Goal: Task Accomplishment & Management: Complete application form

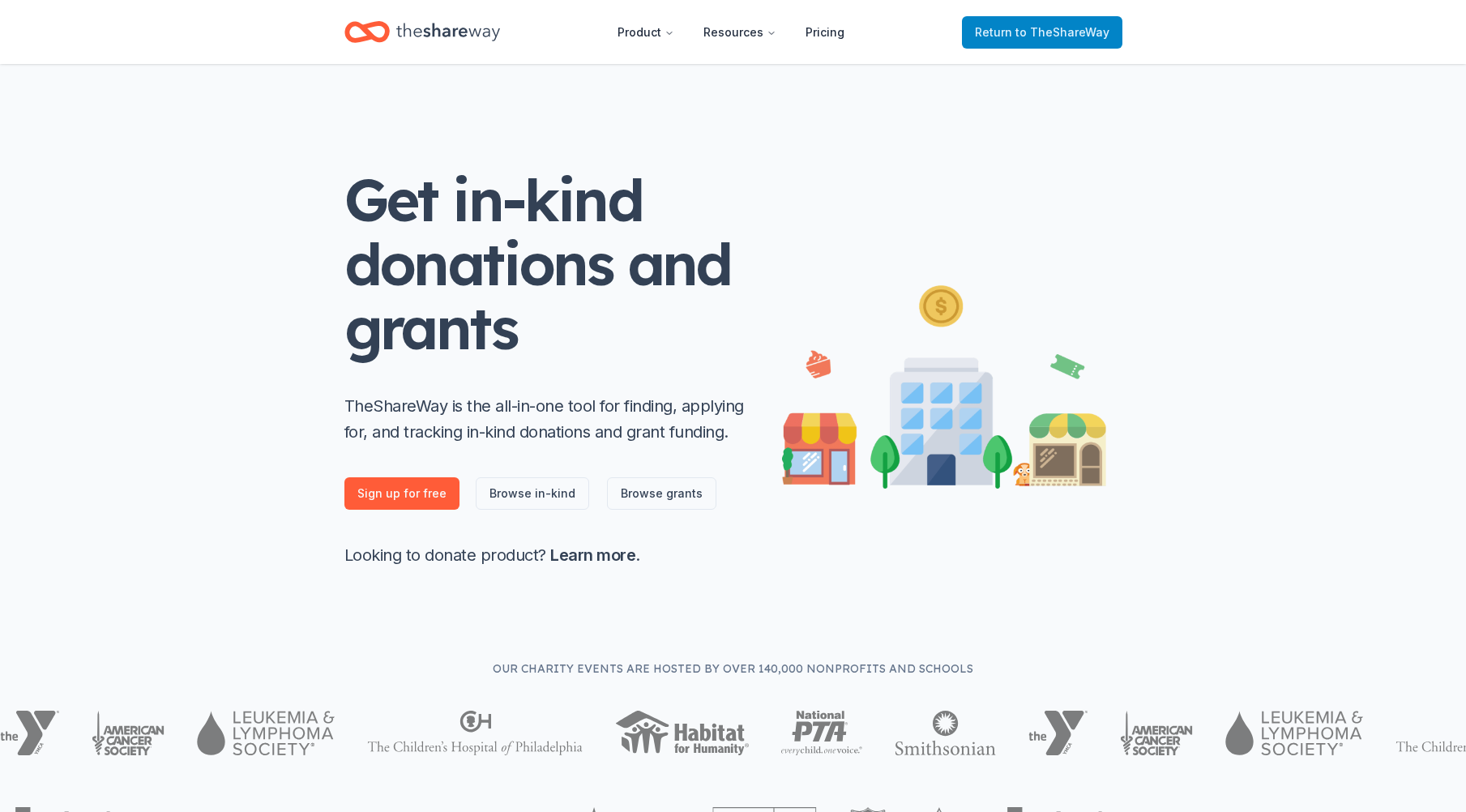
click at [1061, 34] on span "to TheShareWay" at bounding box center [1062, 32] width 94 height 14
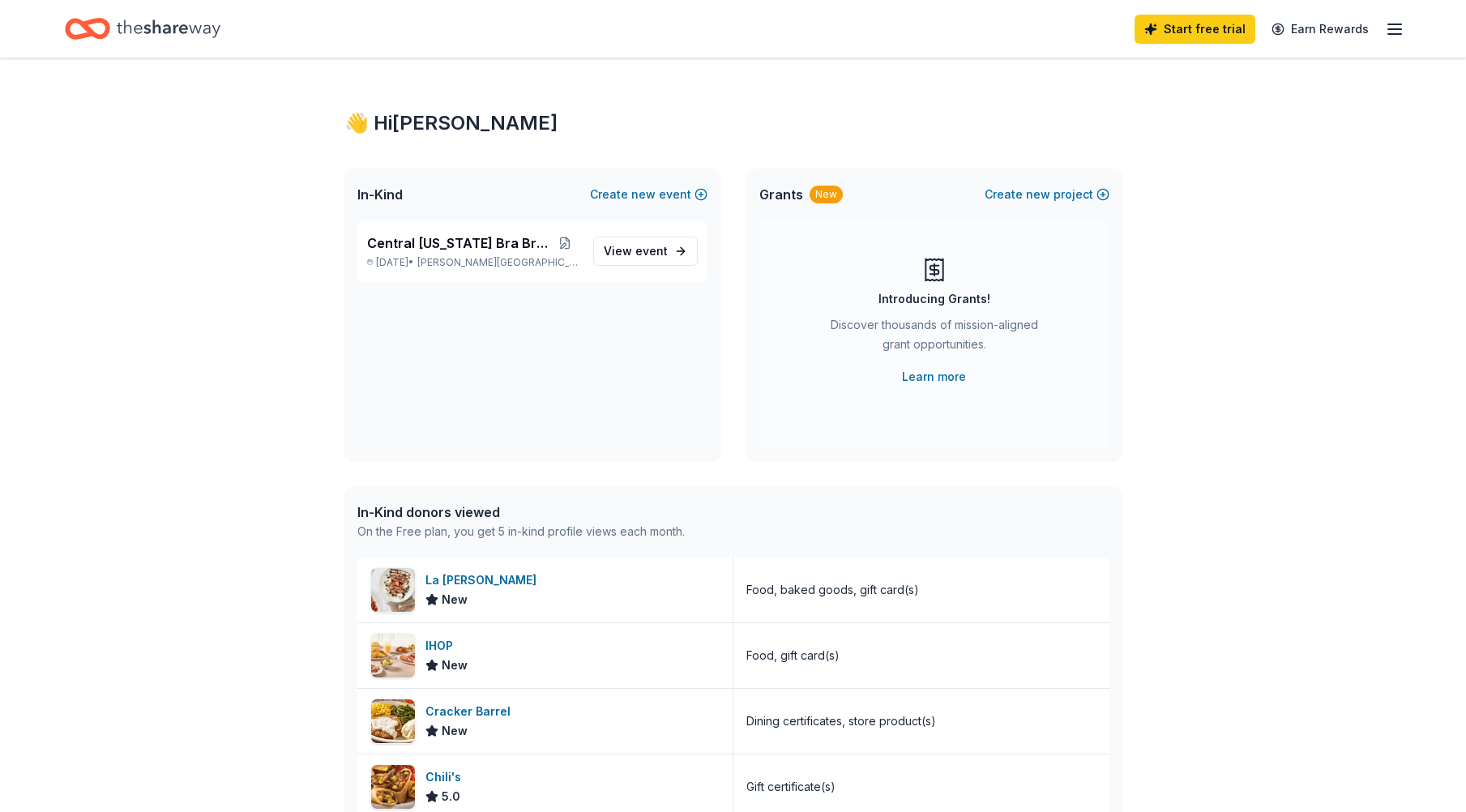
scroll to position [216, 0]
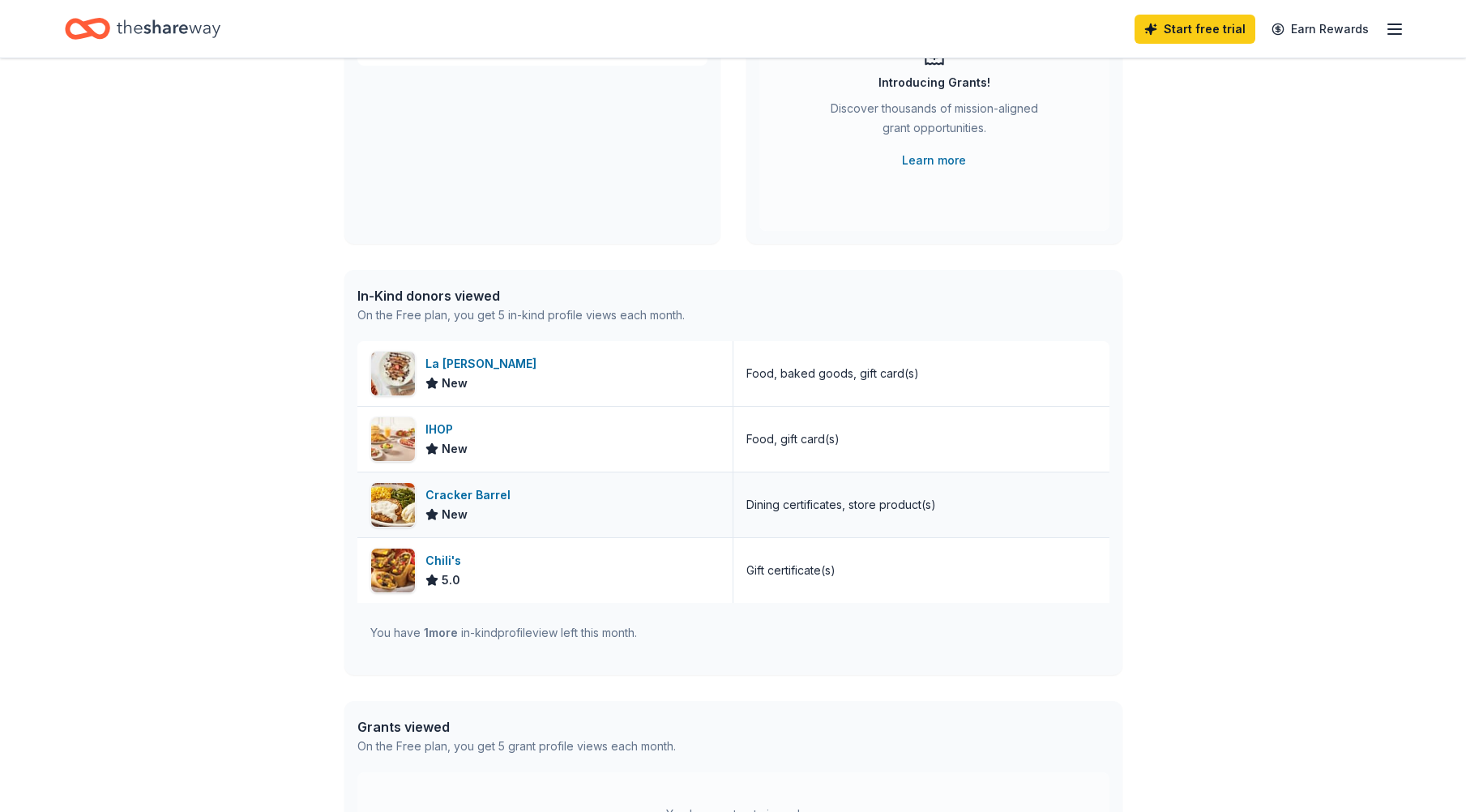
click at [484, 499] on div "Cracker Barrel" at bounding box center [471, 495] width 91 height 19
click at [440, 567] on div "Chili's" at bounding box center [447, 560] width 42 height 19
click at [489, 370] on div "La Madeleine" at bounding box center [484, 363] width 117 height 19
click at [508, 435] on div "IHOP New" at bounding box center [545, 439] width 376 height 65
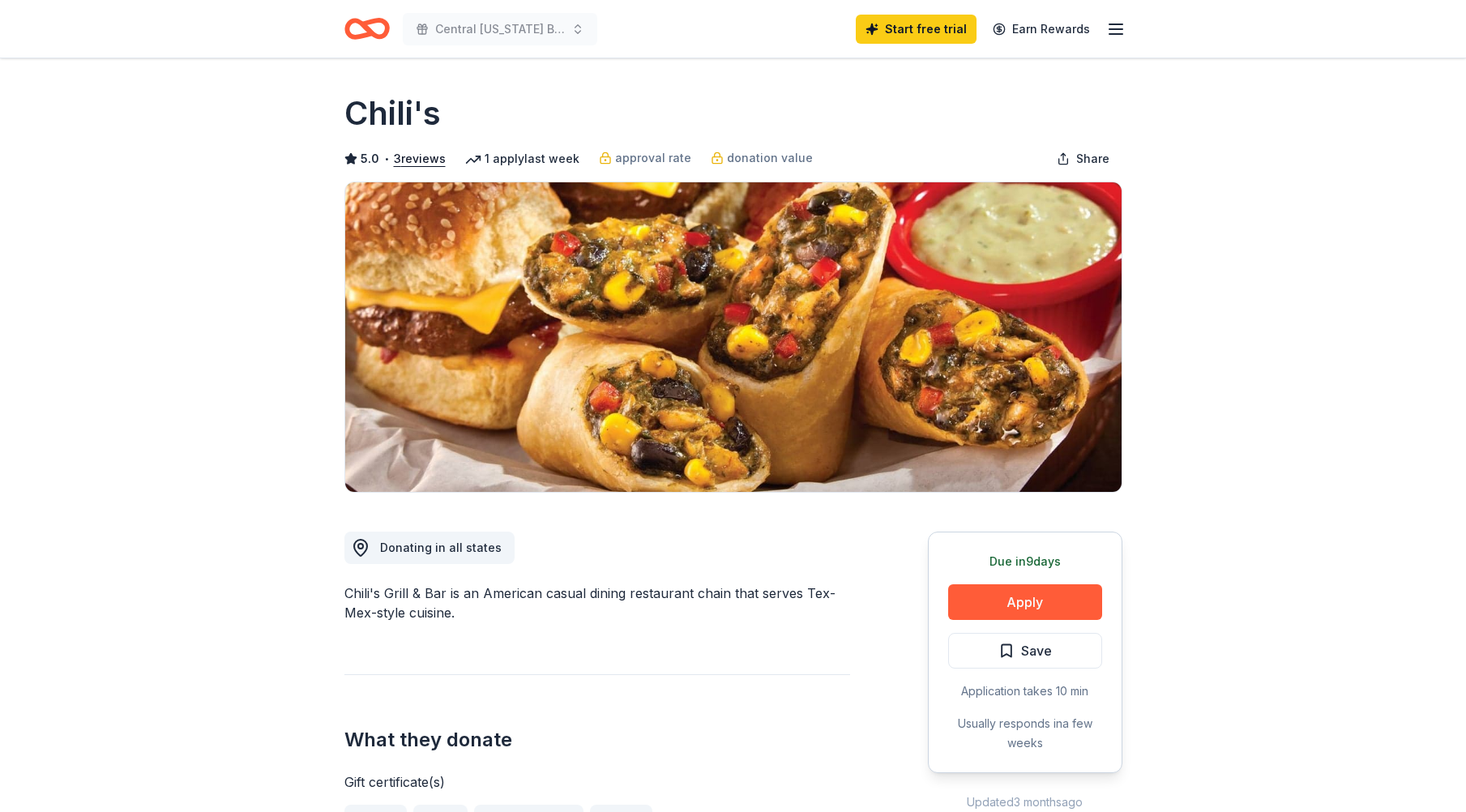
scroll to position [216, 0]
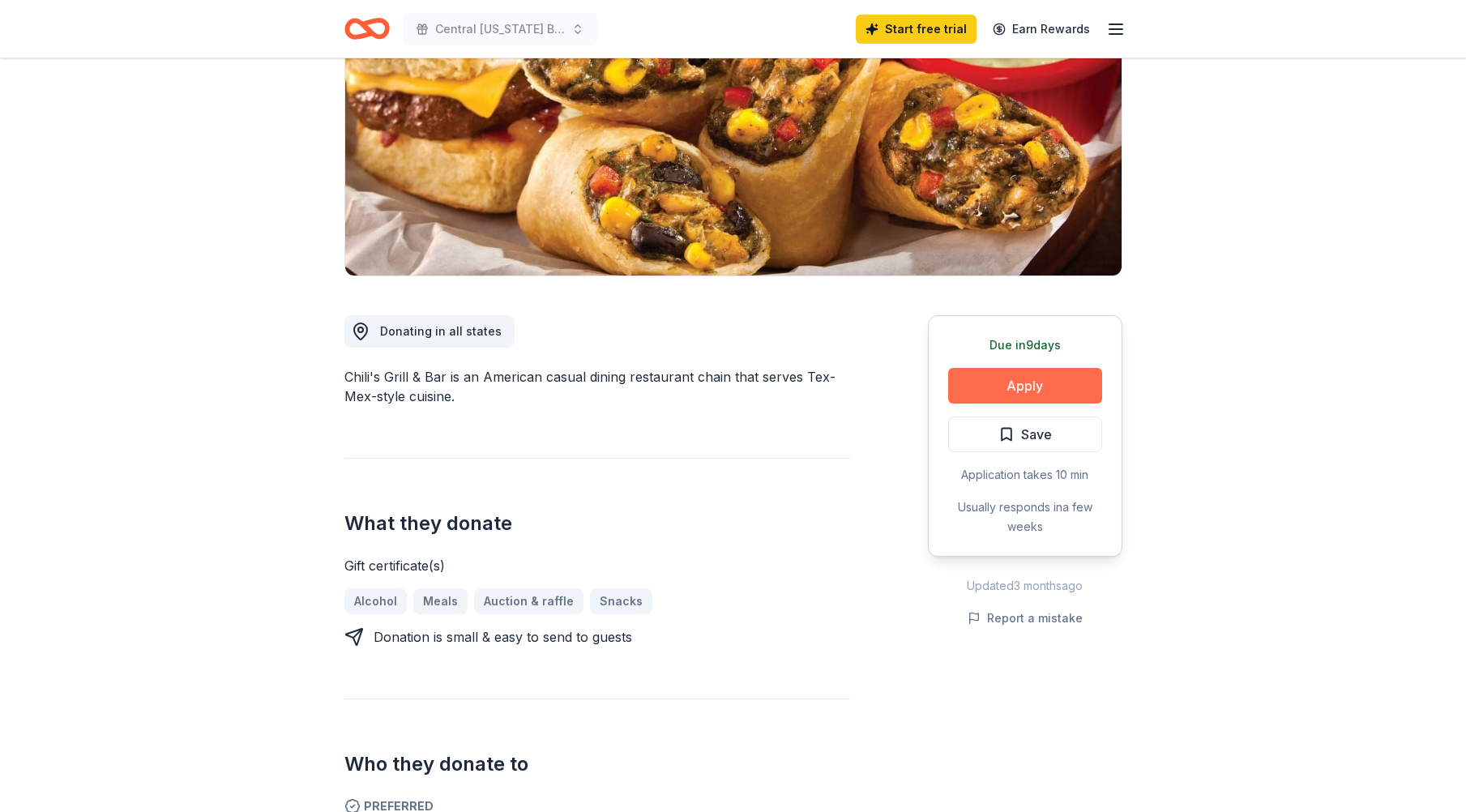
click at [1029, 390] on button "Apply" at bounding box center [1025, 386] width 154 height 35
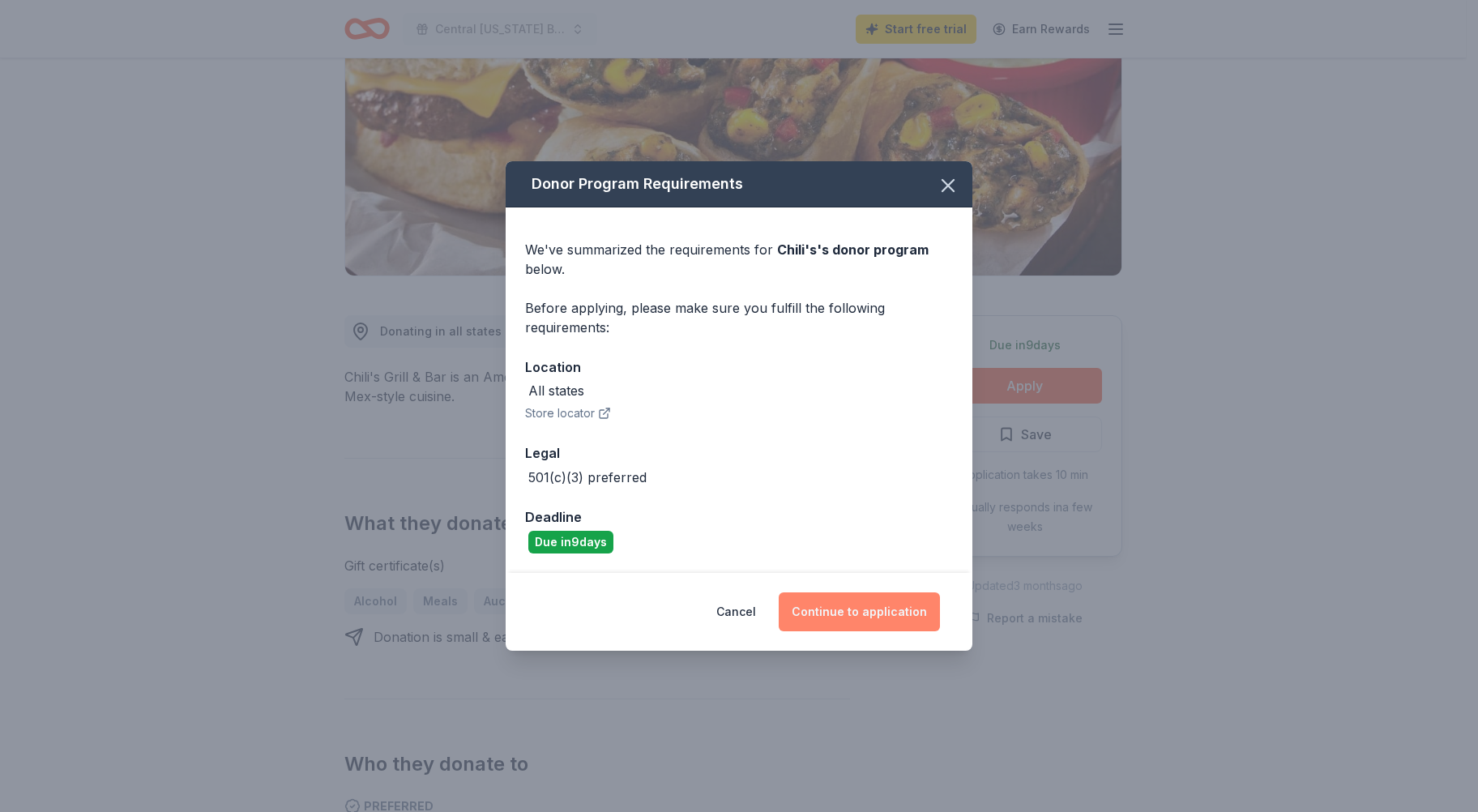
click at [858, 606] on button "Continue to application" at bounding box center [858, 612] width 161 height 39
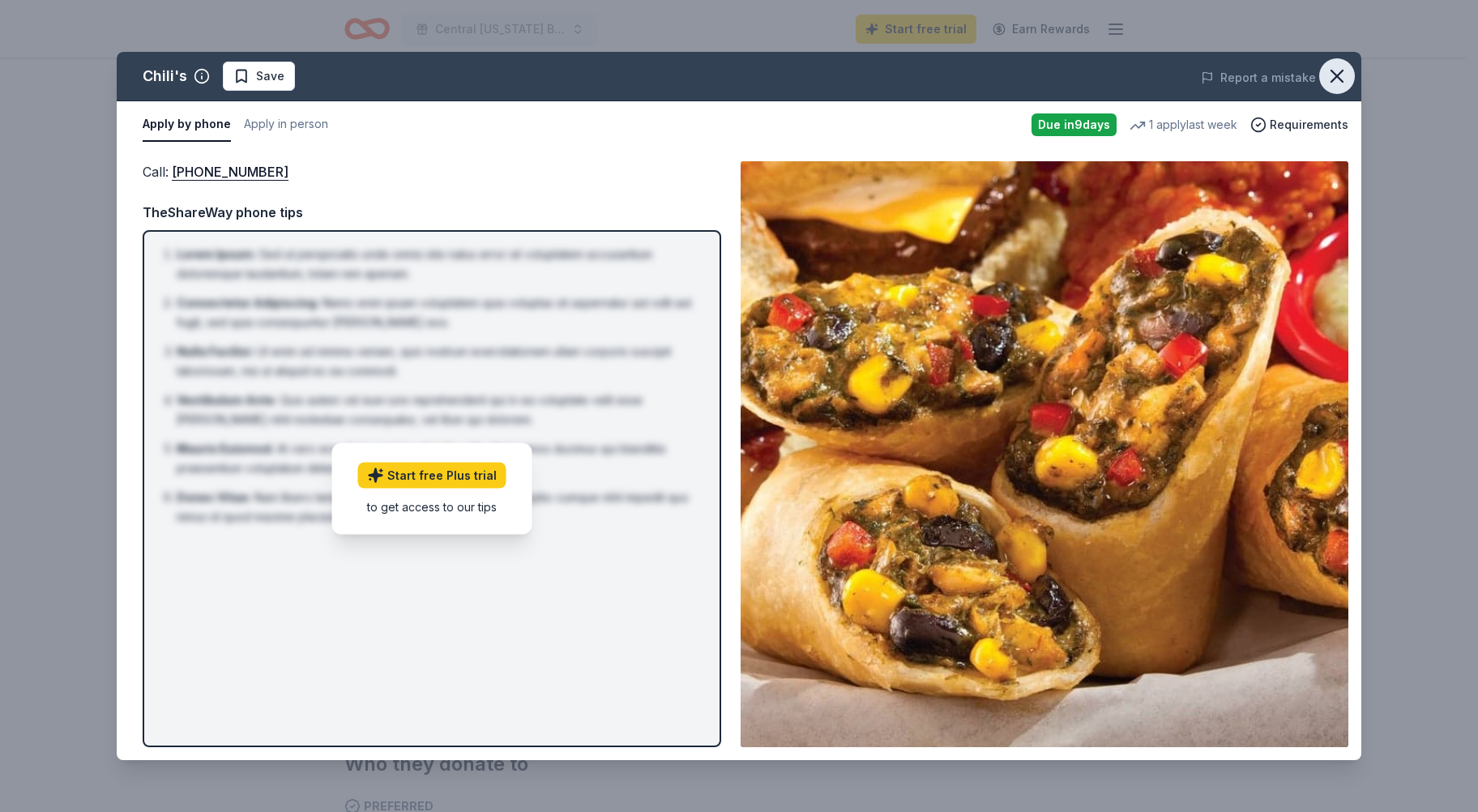
click at [1335, 80] on icon "button" at bounding box center [1336, 76] width 23 height 23
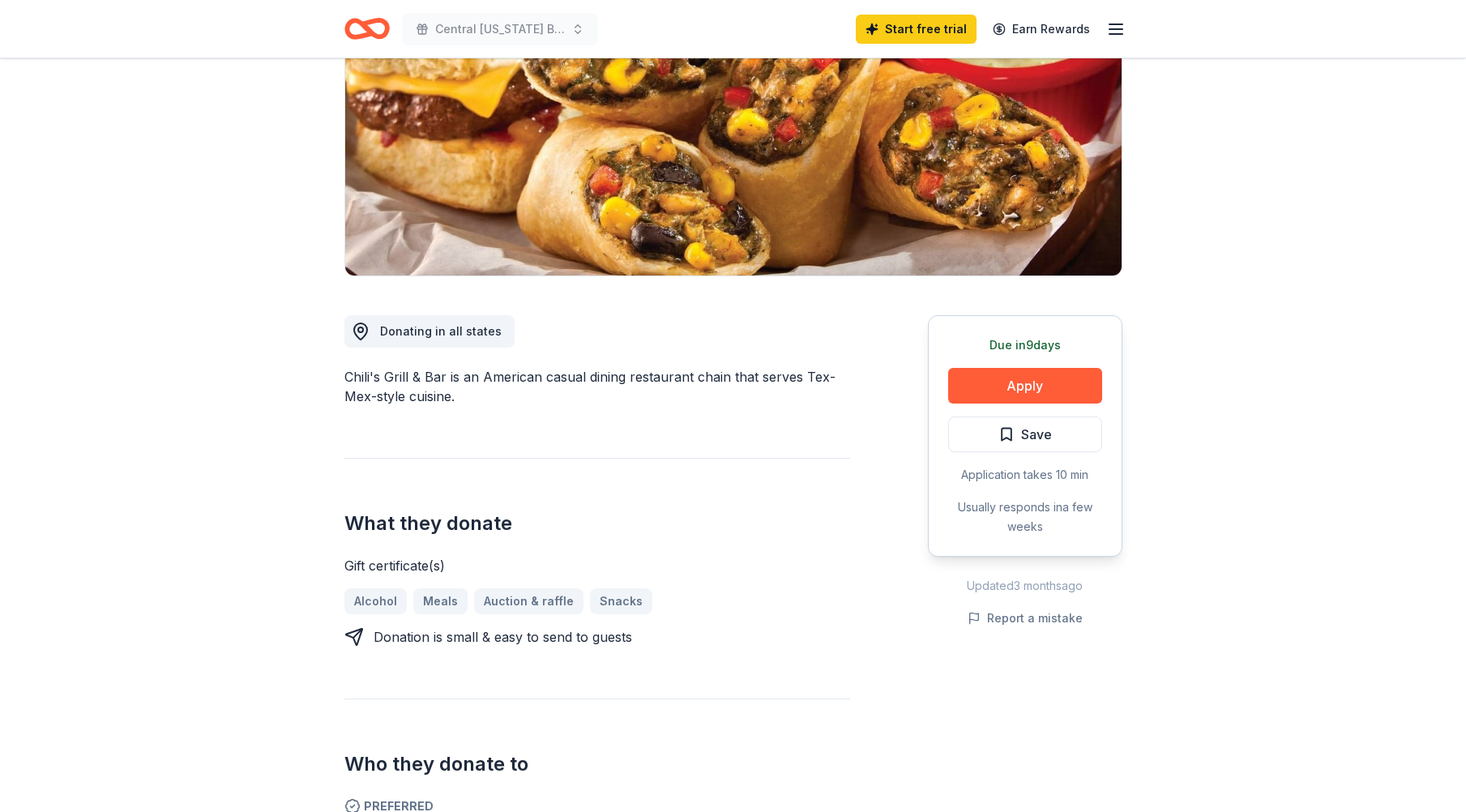
scroll to position [0, 0]
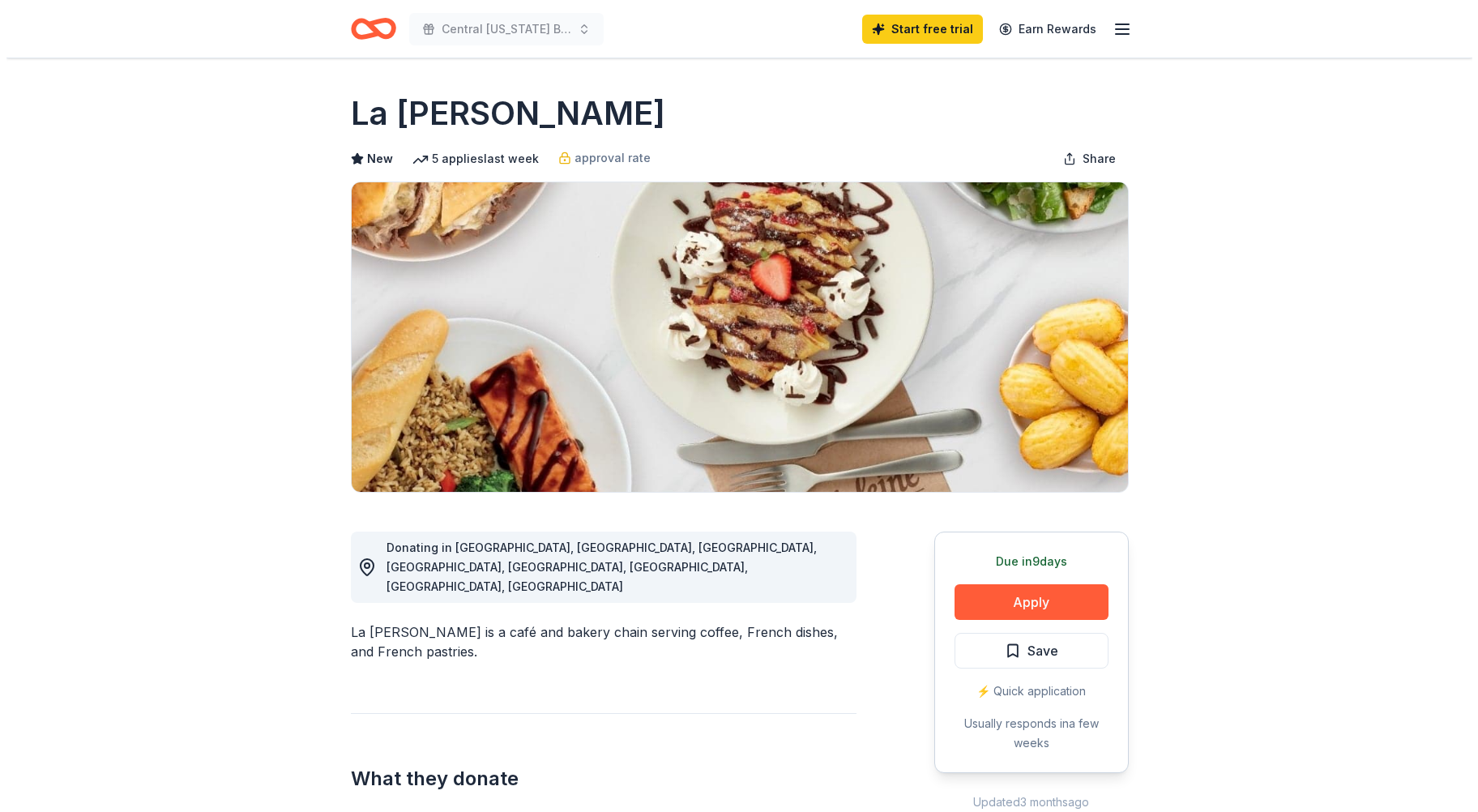
scroll to position [540, 0]
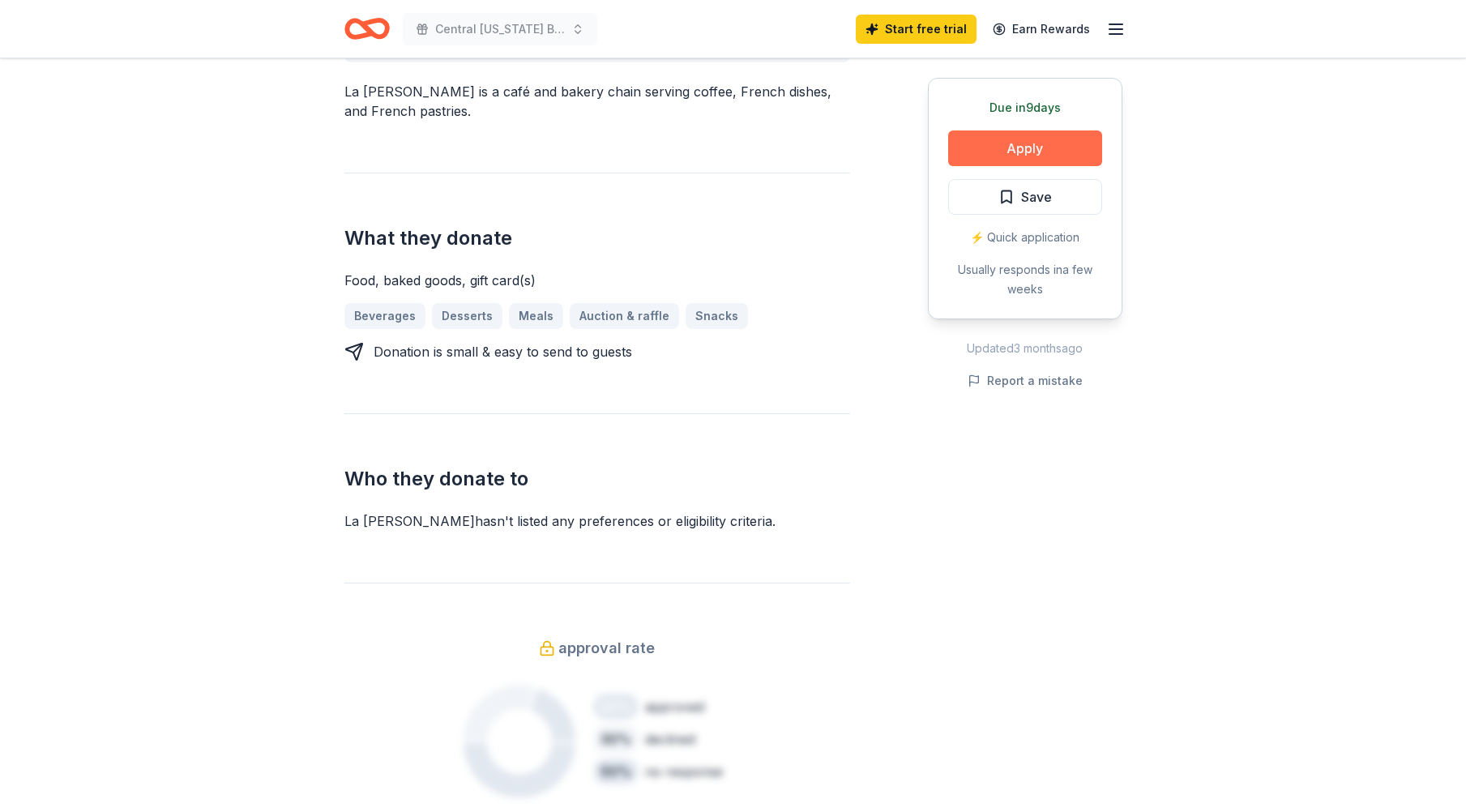
click at [1029, 147] on button "Apply" at bounding box center [1025, 149] width 154 height 35
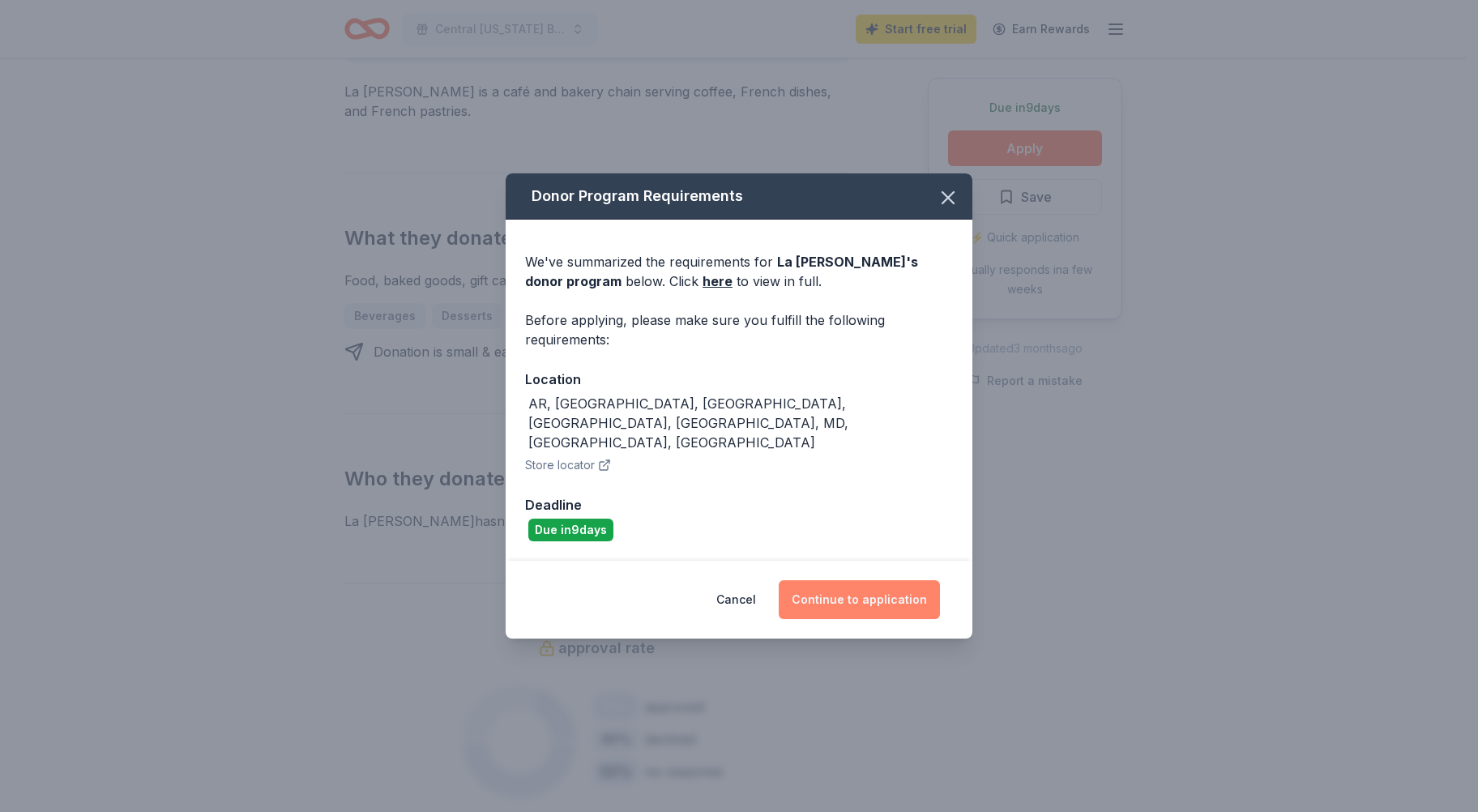
click at [874, 582] on button "Continue to application" at bounding box center [858, 599] width 161 height 39
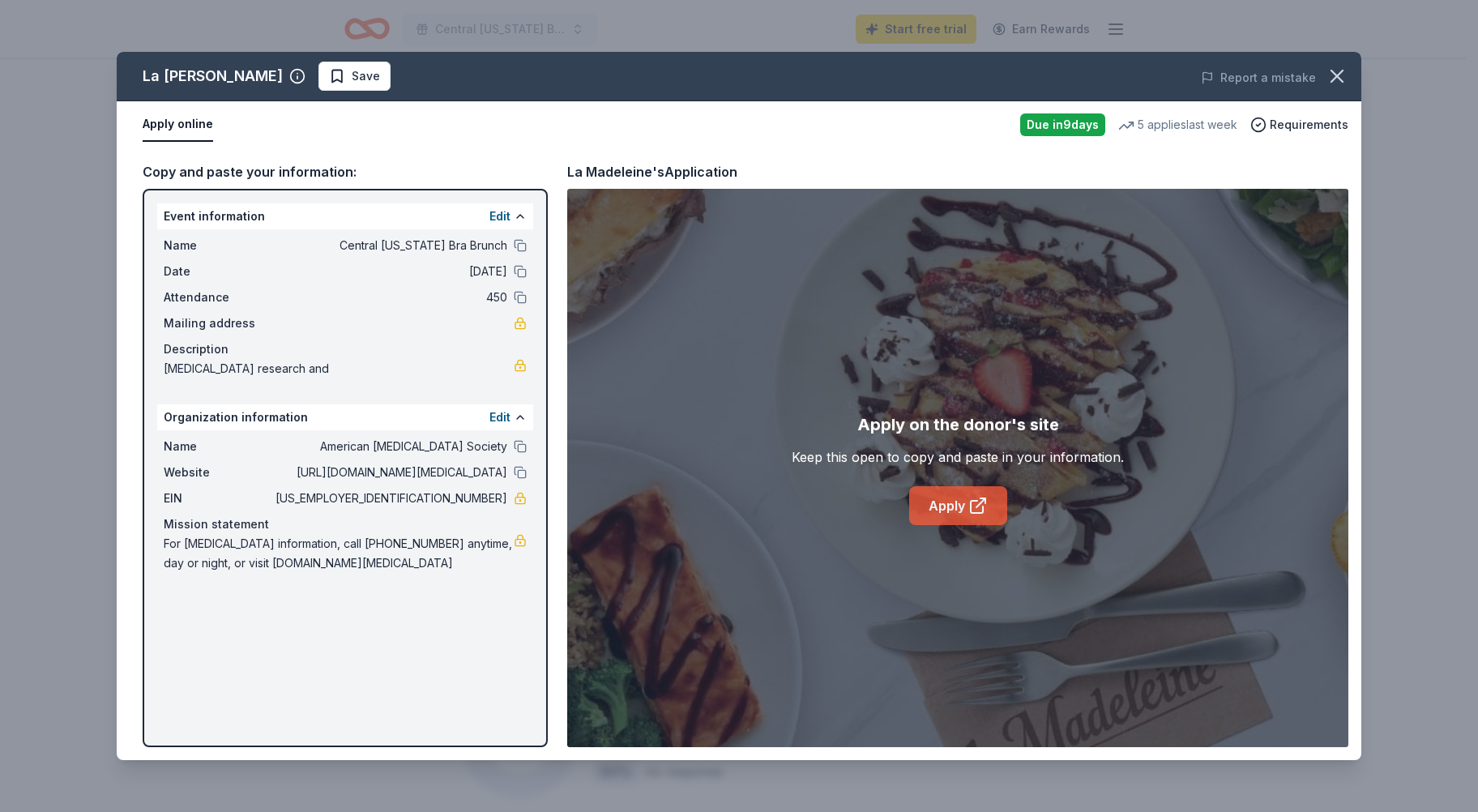
click at [971, 508] on icon at bounding box center [977, 506] width 12 height 12
click at [973, 501] on icon at bounding box center [977, 505] width 19 height 19
click at [948, 507] on link "Apply" at bounding box center [958, 506] width 98 height 39
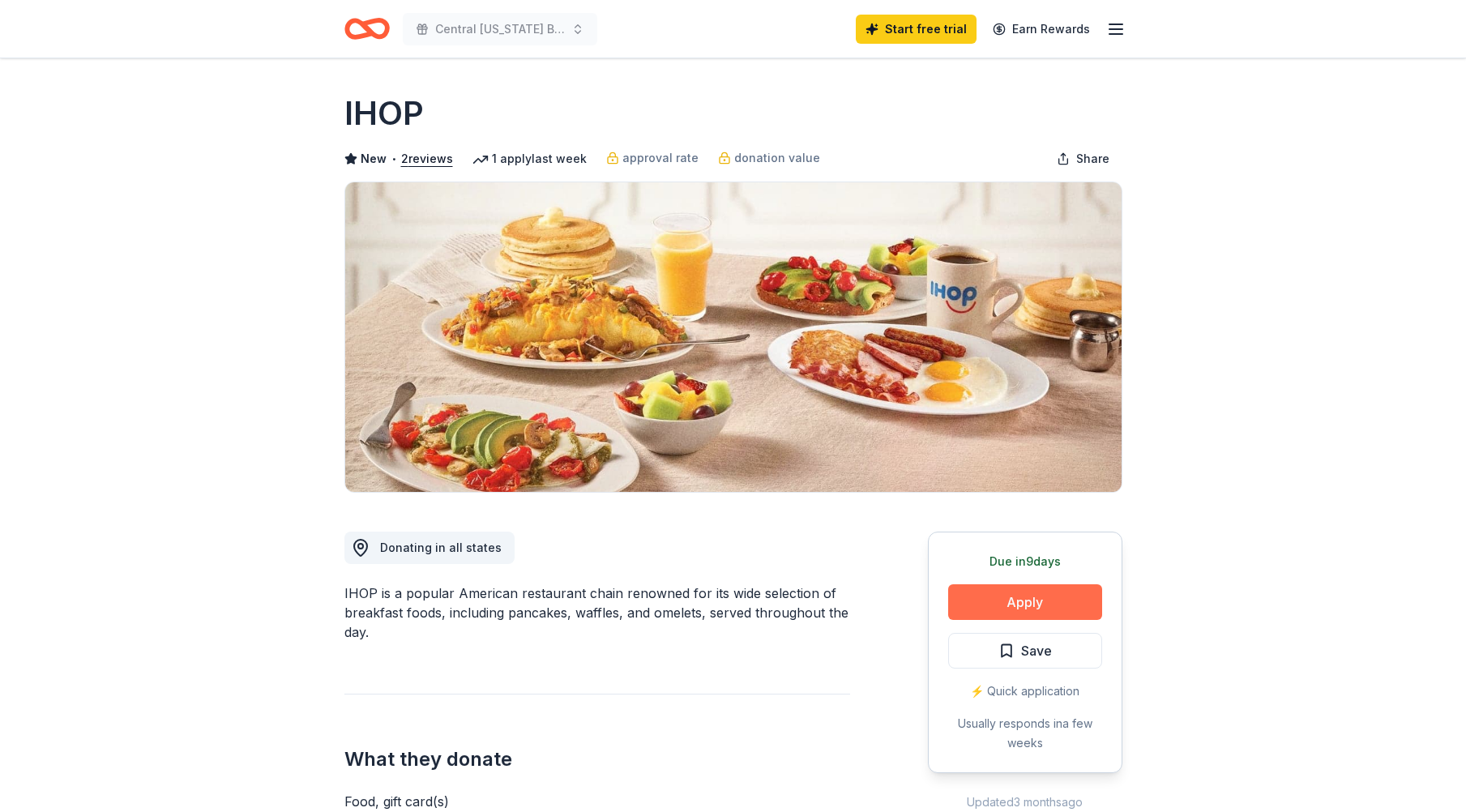
click at [1033, 607] on button "Apply" at bounding box center [1025, 602] width 154 height 35
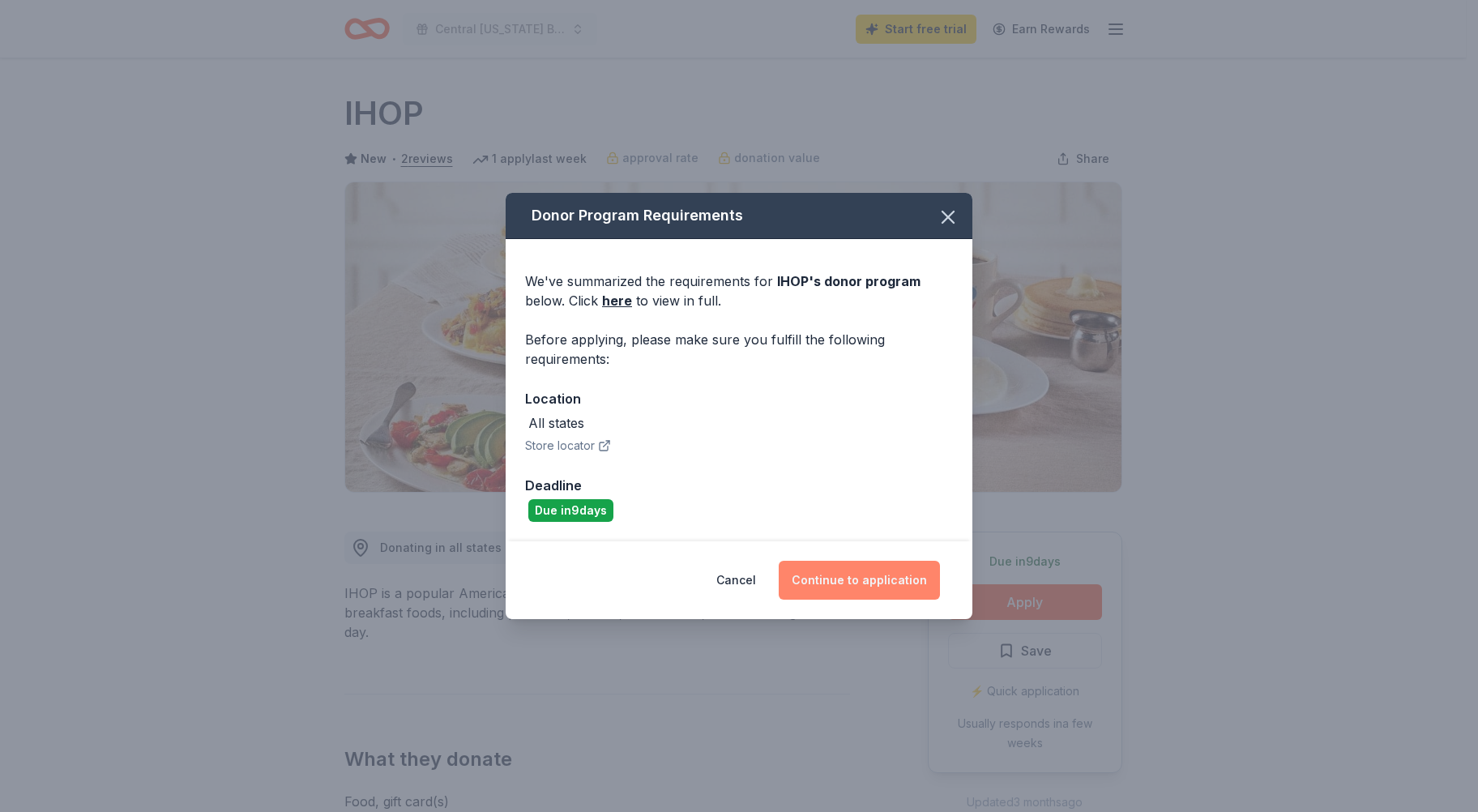
click at [841, 582] on button "Continue to application" at bounding box center [858, 580] width 161 height 39
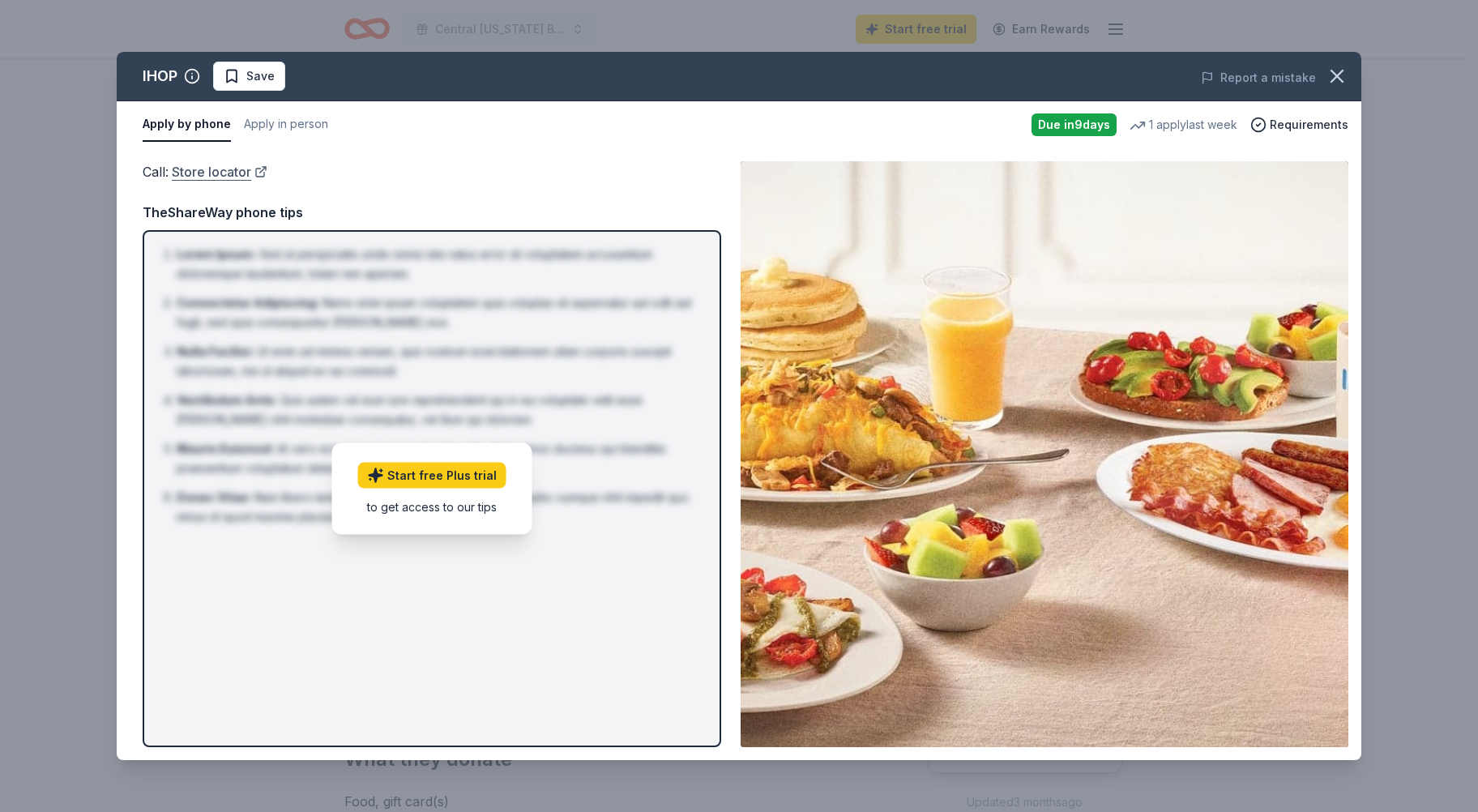
click at [229, 172] on link "Store locator" at bounding box center [219, 171] width 95 height 21
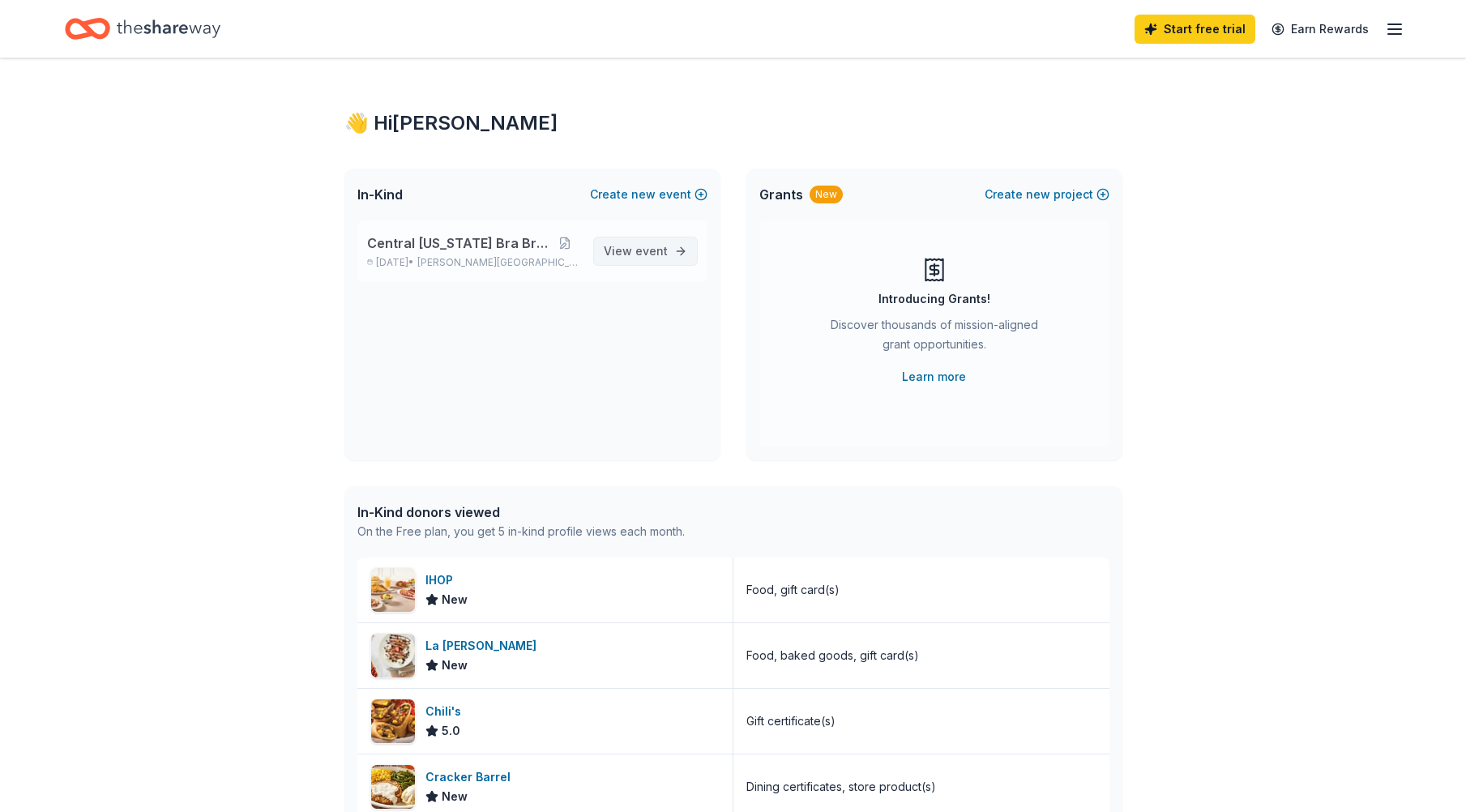
click at [617, 253] on span "View event" at bounding box center [636, 251] width 64 height 19
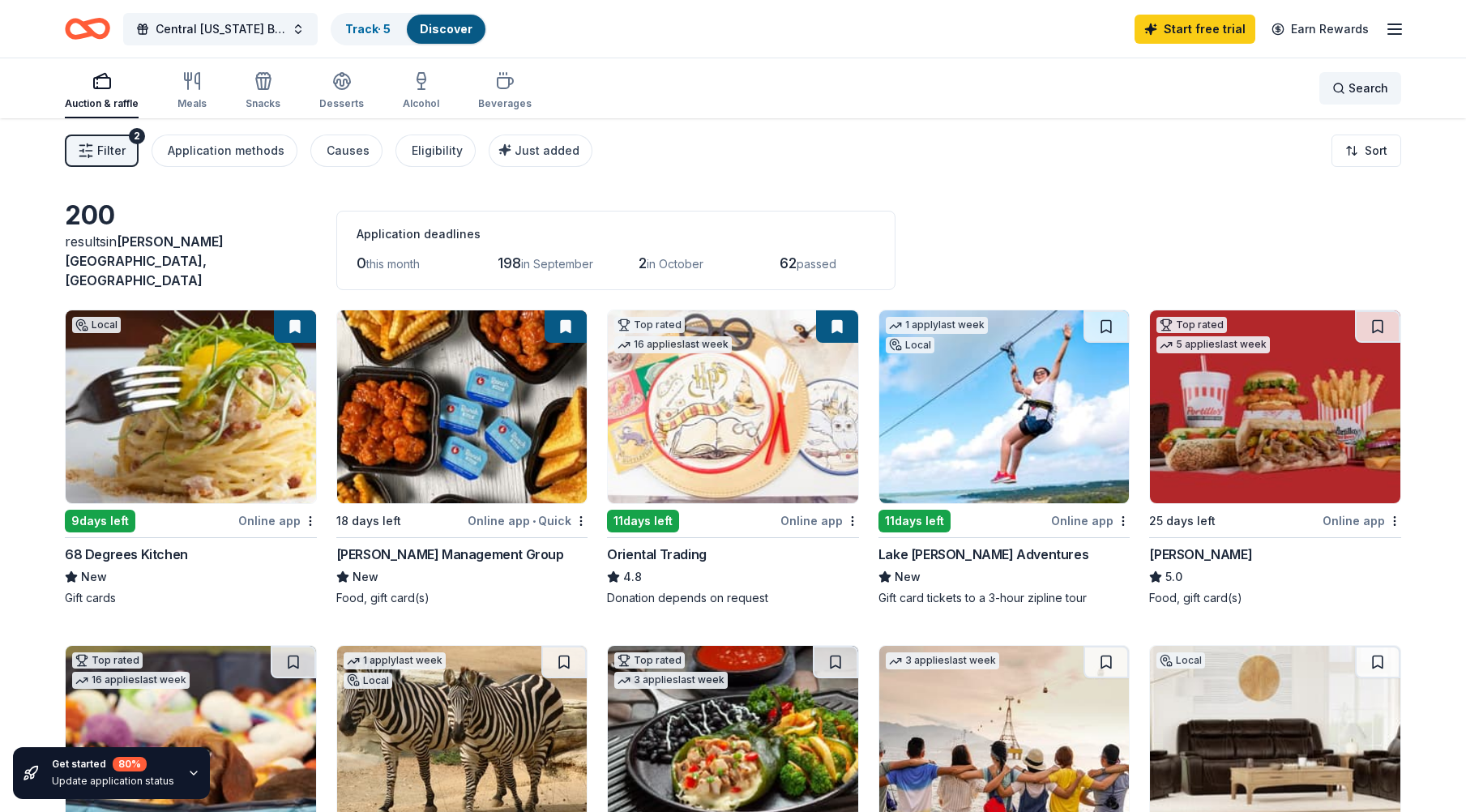
click at [1375, 93] on span "Search" at bounding box center [1368, 88] width 40 height 19
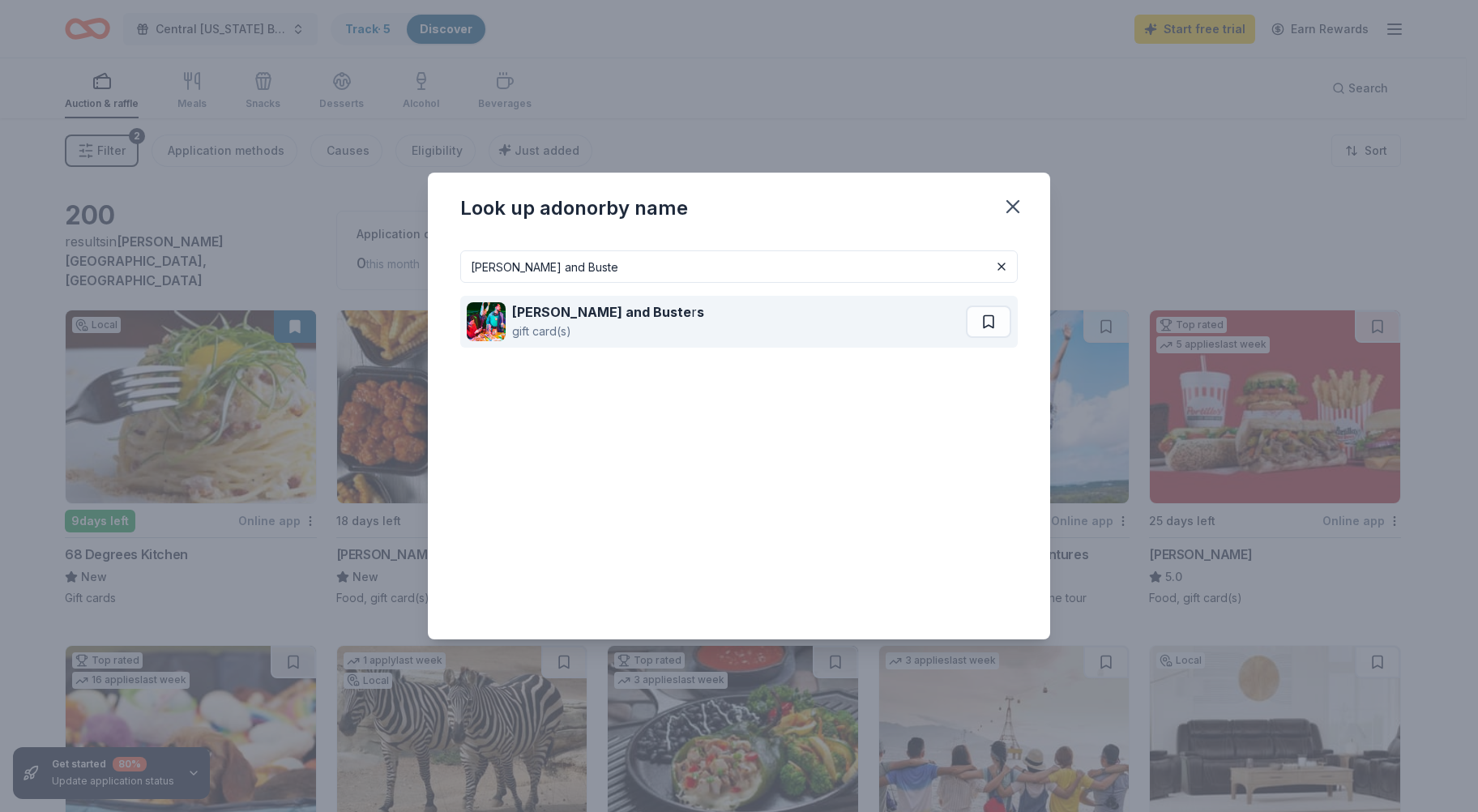
type input "Dave and Buste"
click at [552, 303] on div "Dave and Buste r s" at bounding box center [608, 311] width 192 height 19
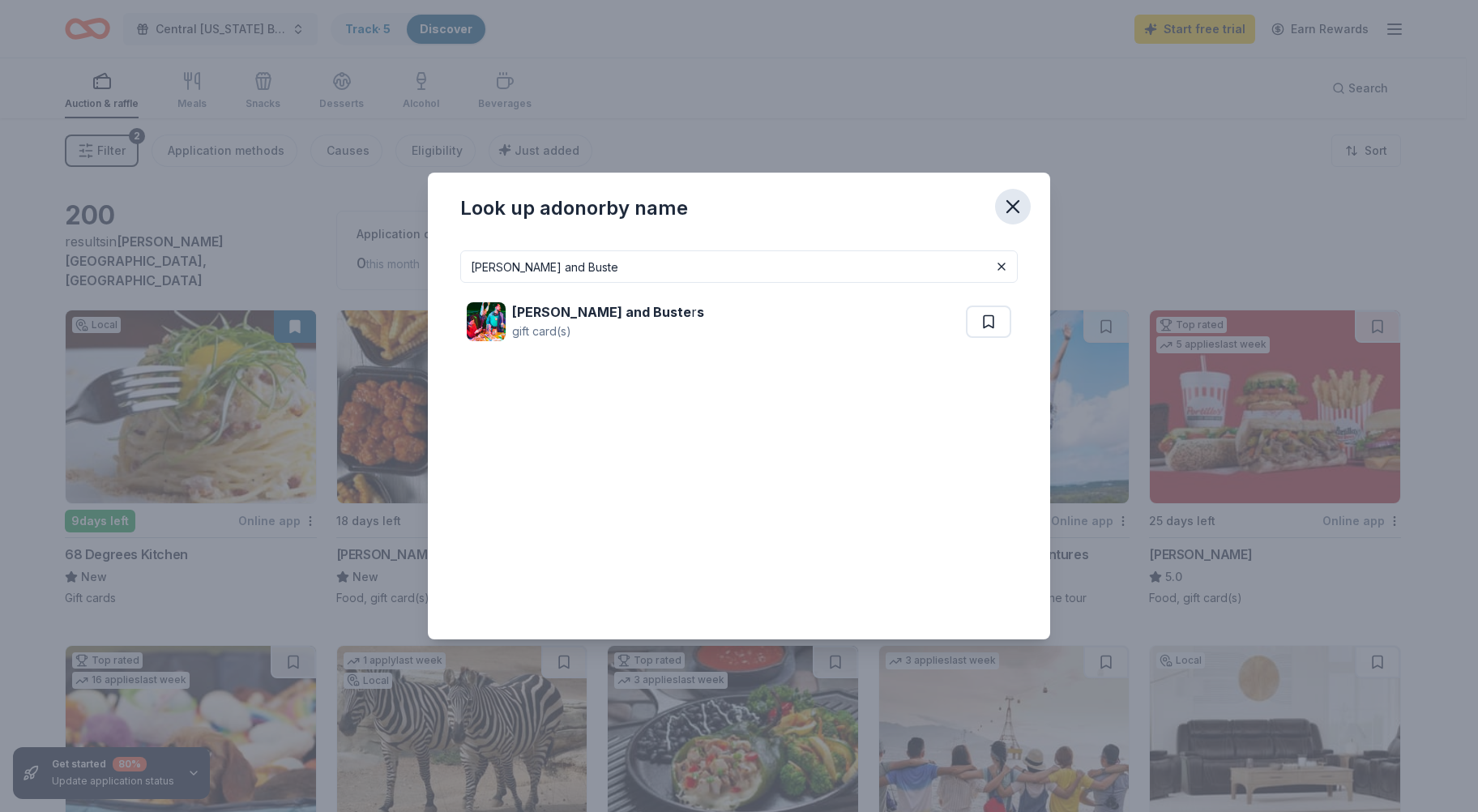
click at [1015, 198] on icon "button" at bounding box center [1012, 206] width 23 height 23
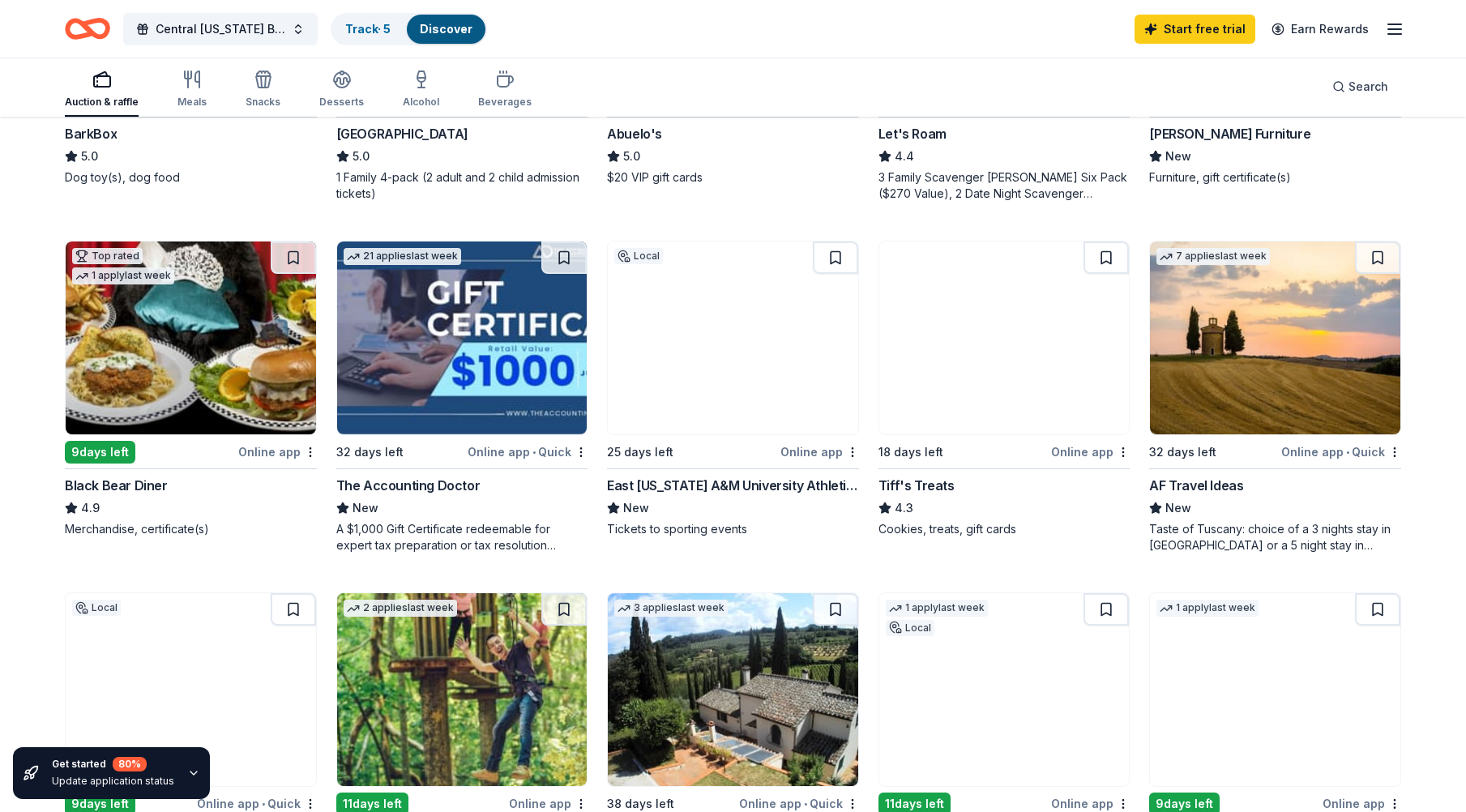
scroll to position [1080, 0]
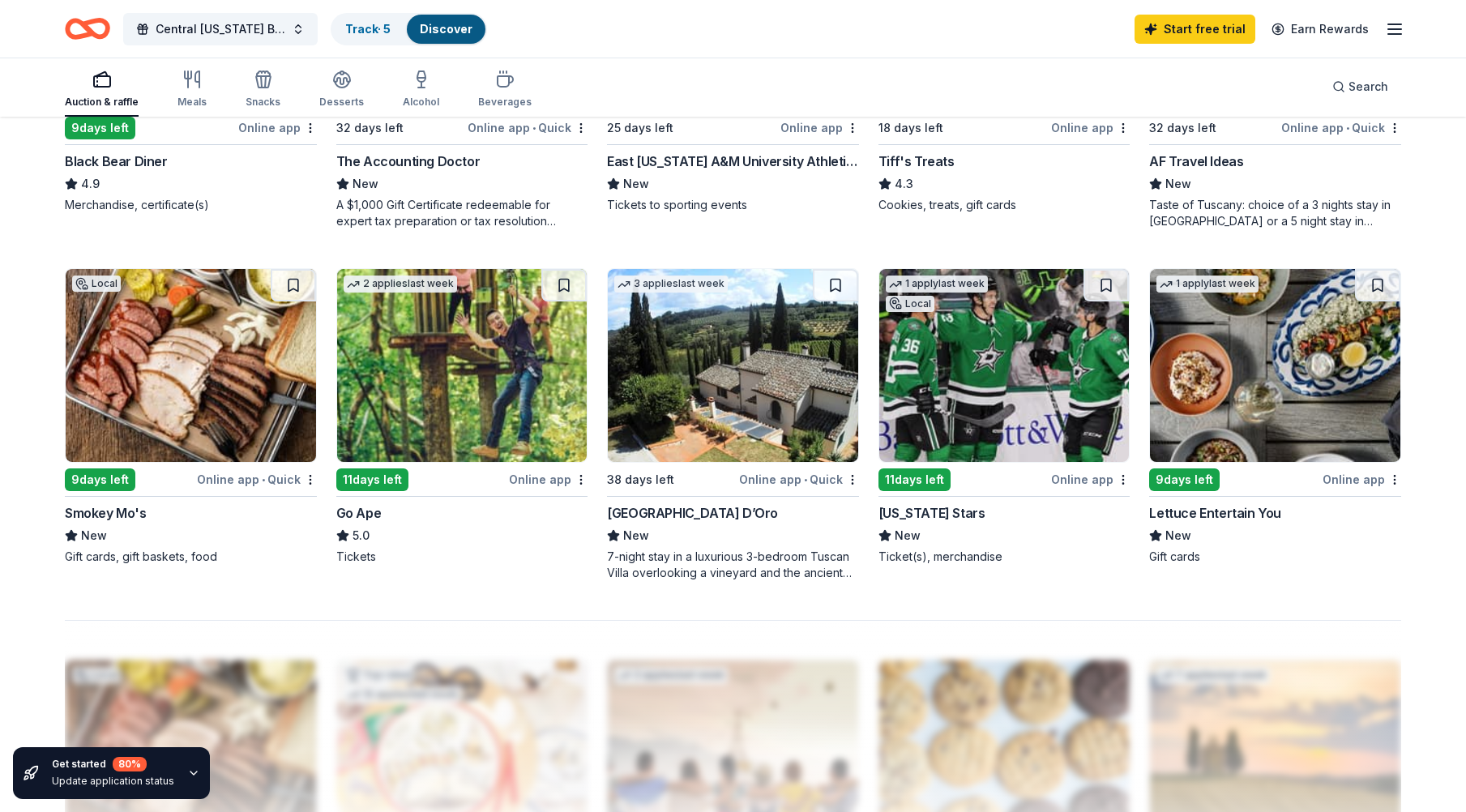
click at [926, 476] on div "11 days left" at bounding box center [915, 479] width 72 height 23
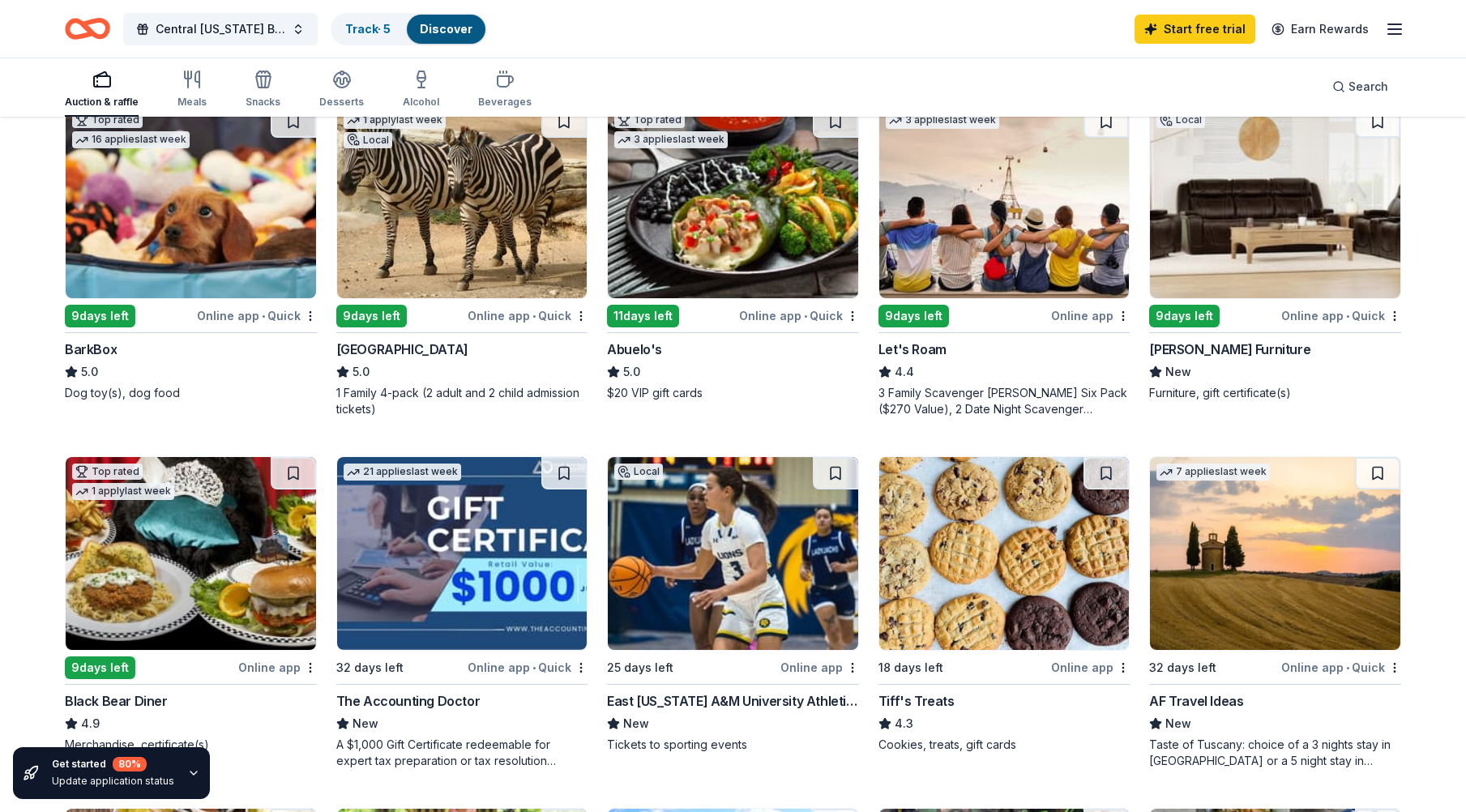
scroll to position [0, 0]
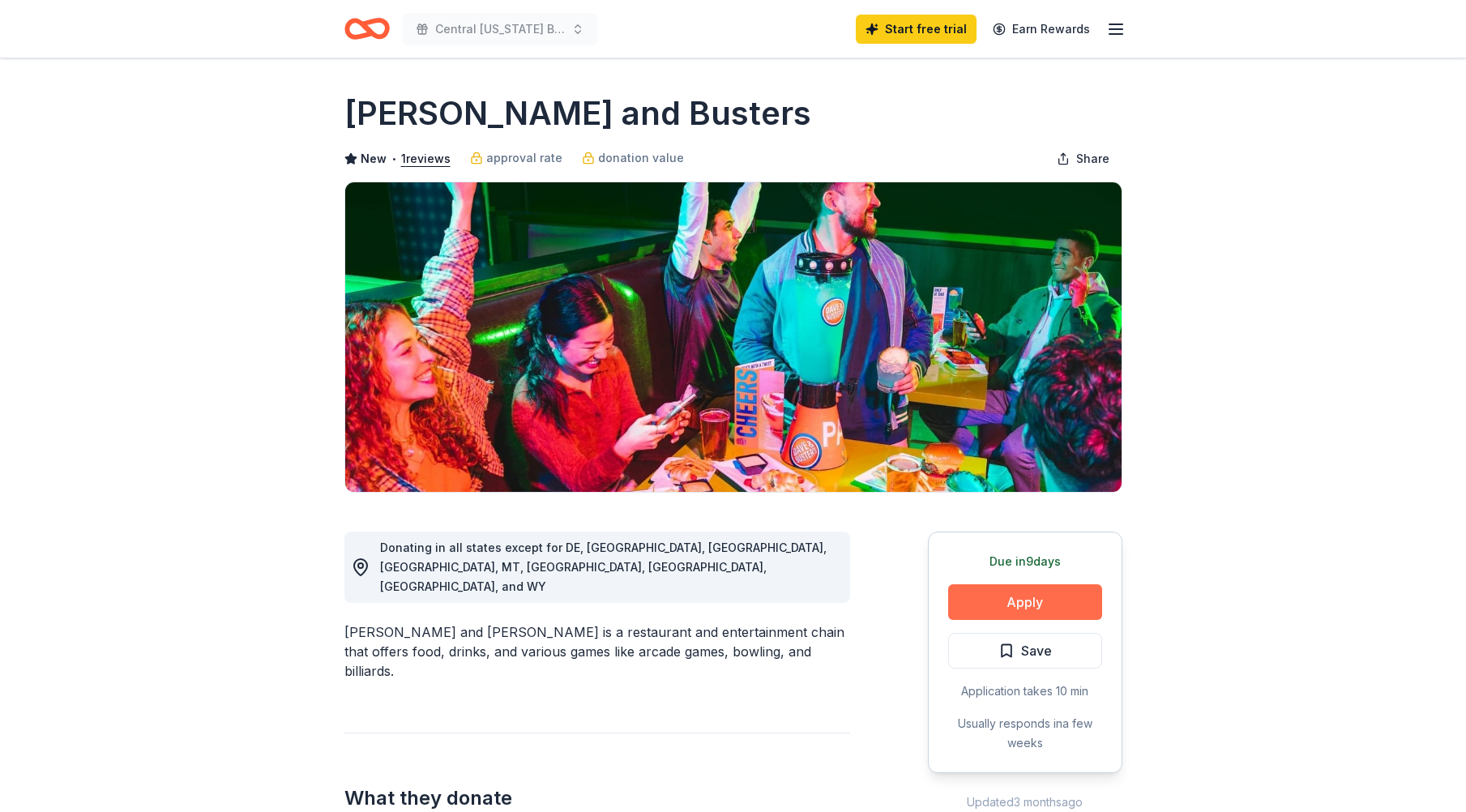
click at [1016, 607] on button "Apply" at bounding box center [1025, 602] width 154 height 35
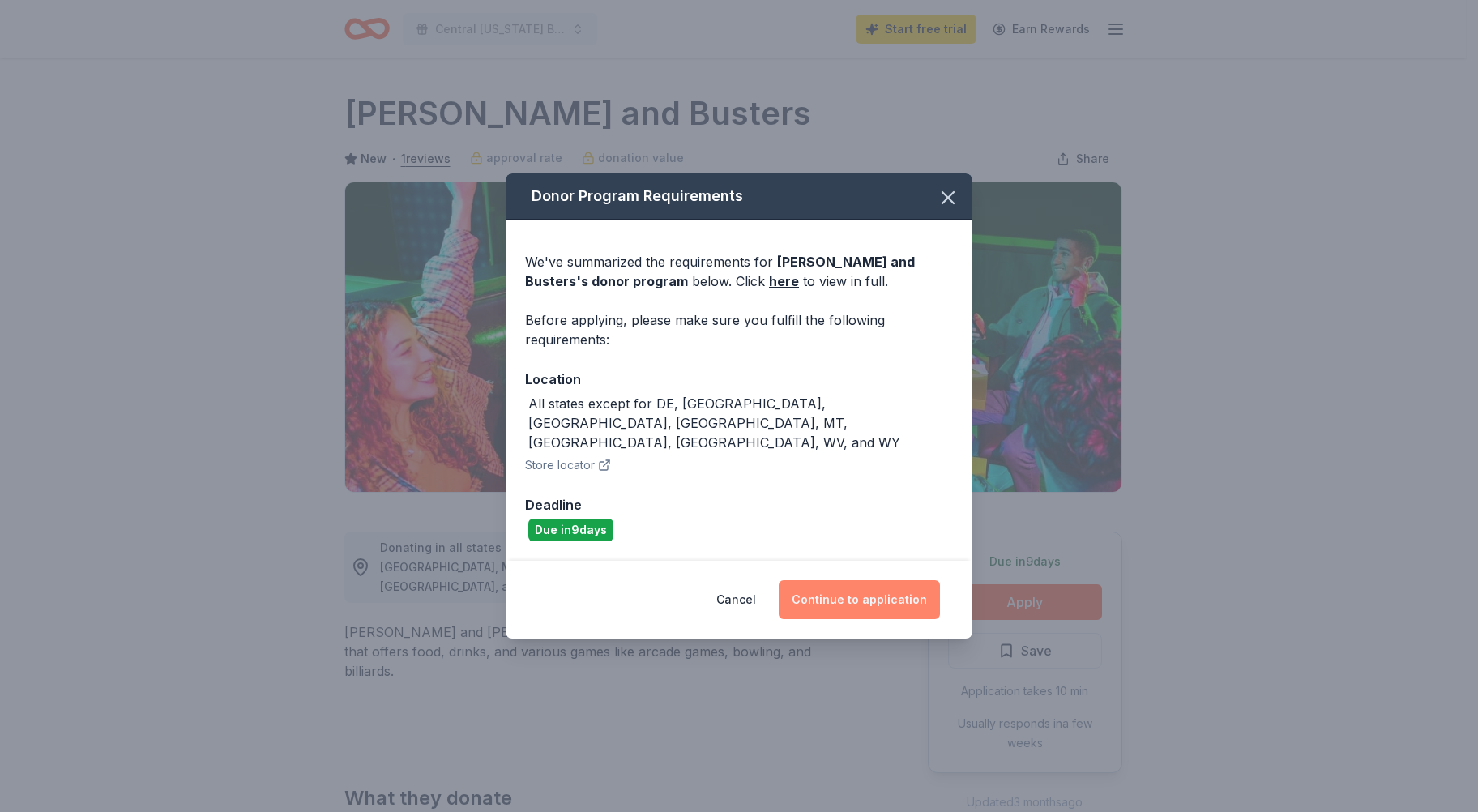
click at [892, 580] on button "Continue to application" at bounding box center [858, 599] width 161 height 39
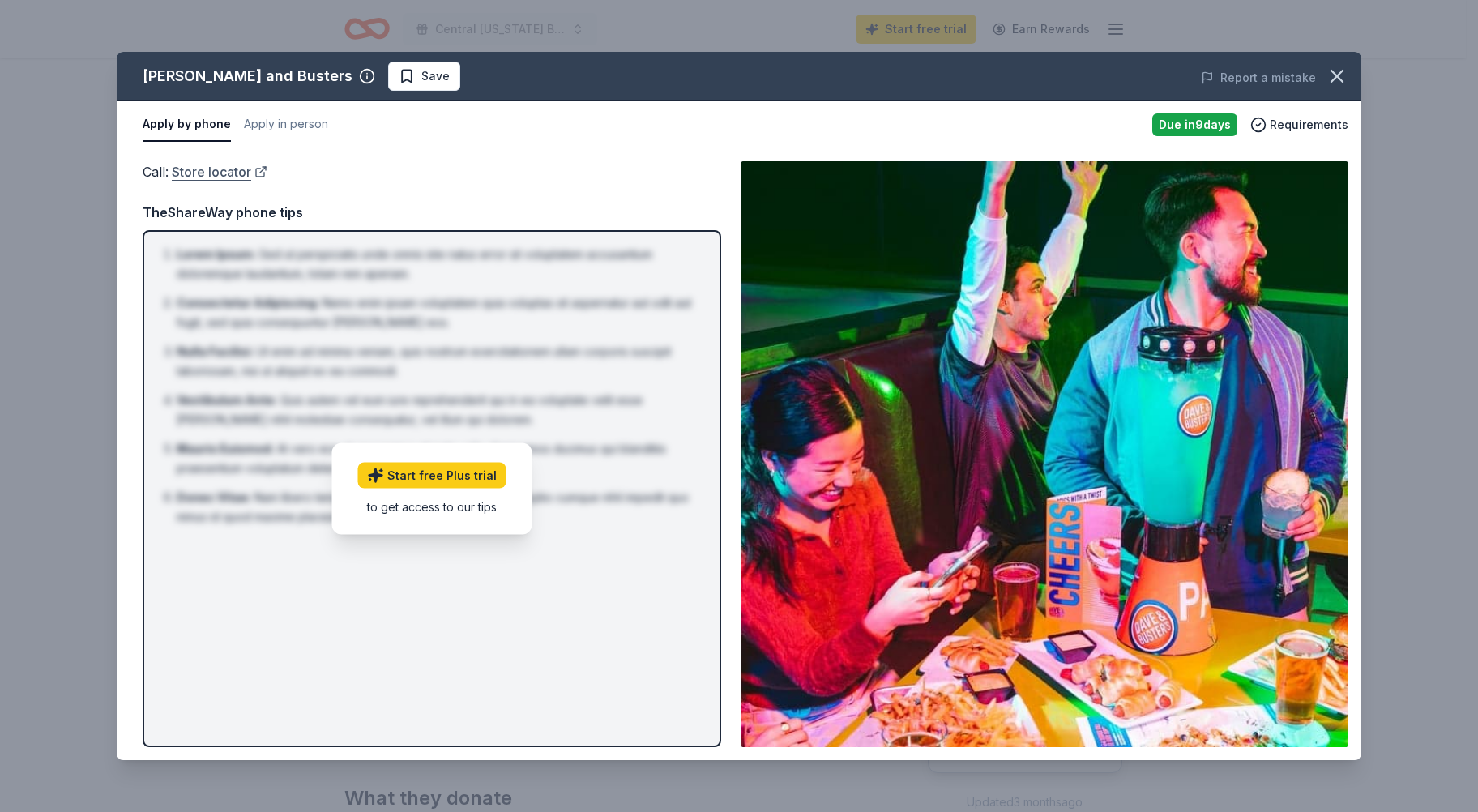
click at [241, 173] on link "Store locator" at bounding box center [219, 171] width 95 height 21
click at [1335, 68] on icon "button" at bounding box center [1336, 76] width 23 height 23
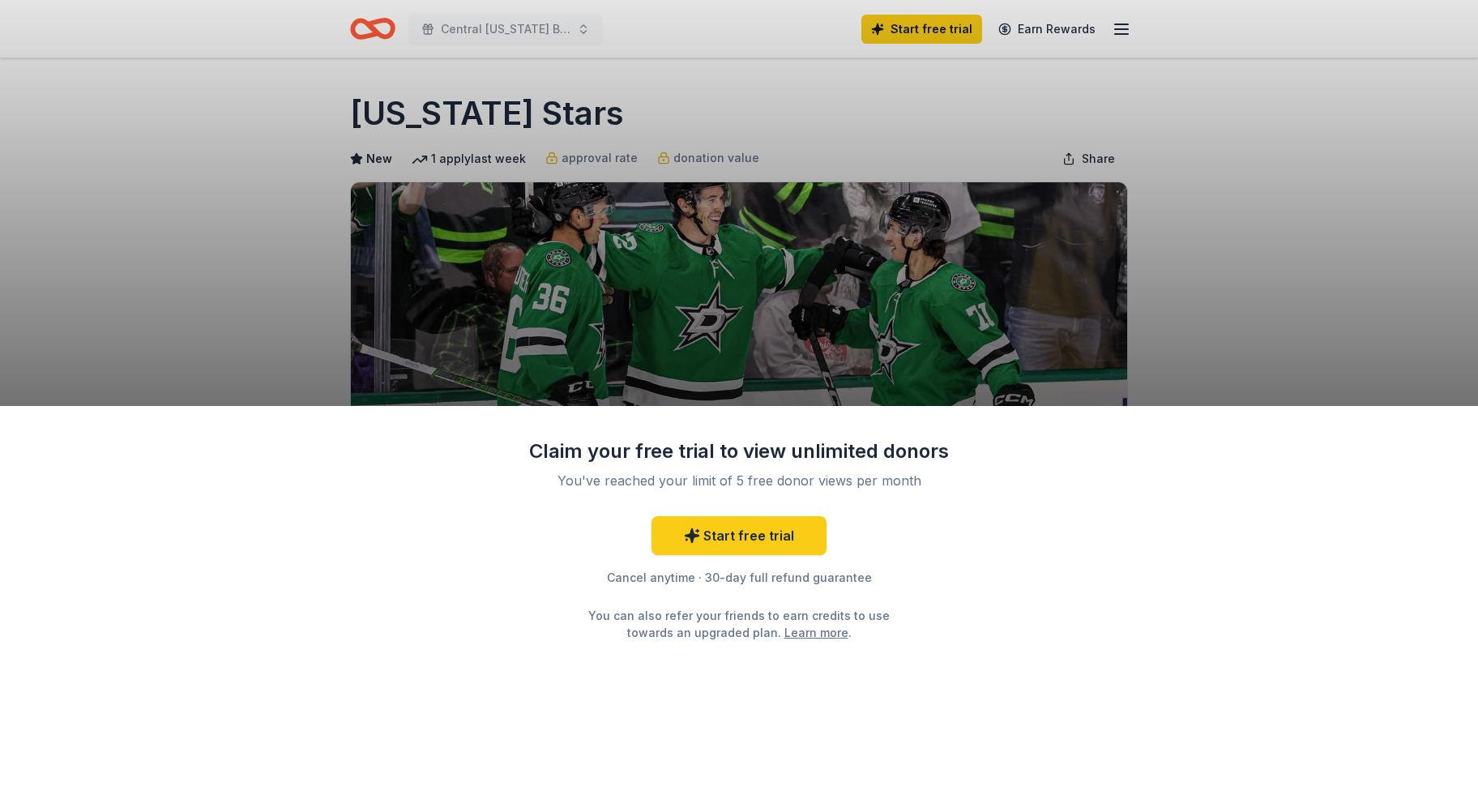
click at [1039, 601] on div "Claim your free trial to view unlimited donors You've reached your limit of 5 f…" at bounding box center [739, 609] width 1478 height 406
